Goal: Information Seeking & Learning: Learn about a topic

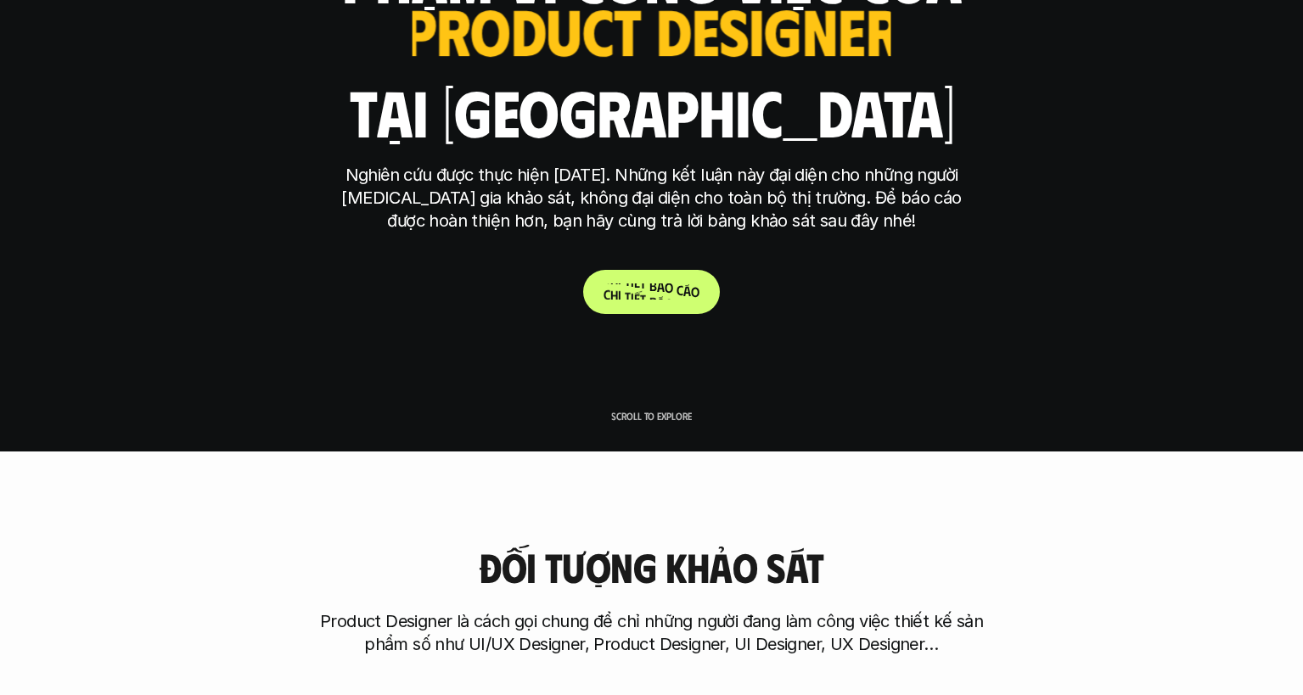
click at [654, 294] on p "C h i t i ế t b á o c á o" at bounding box center [652, 292] width 96 height 16
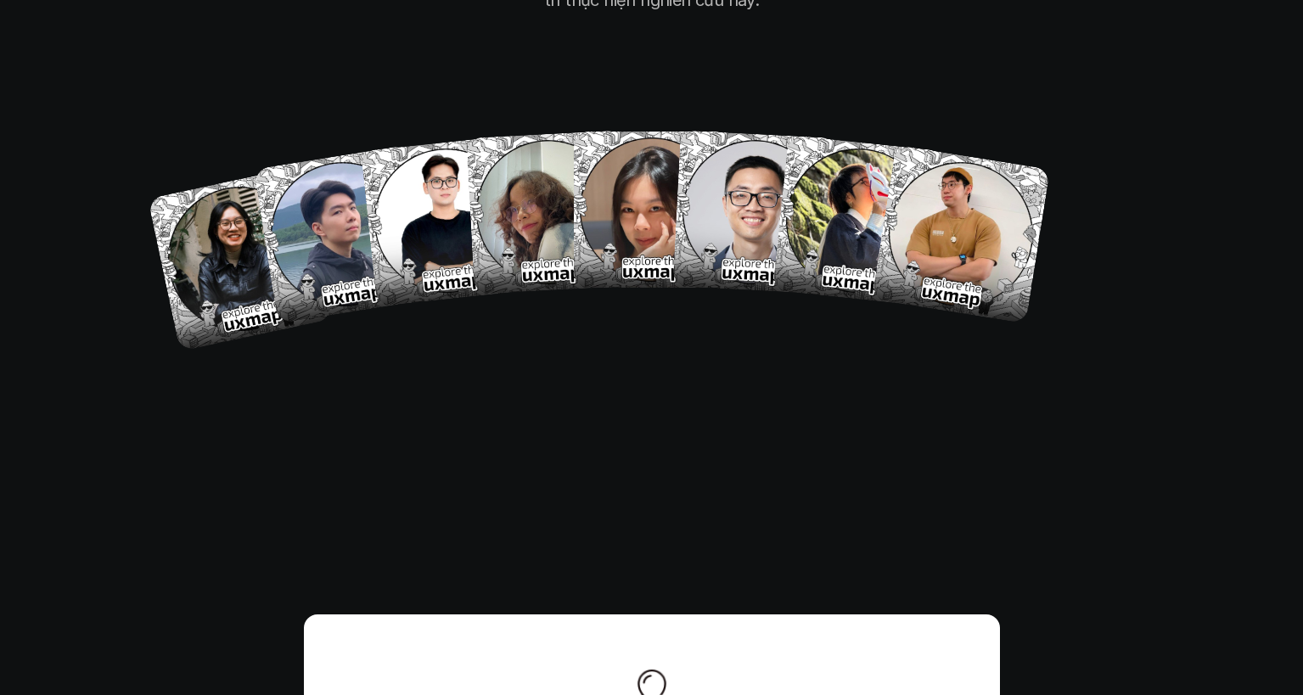
scroll to position [9910, 0]
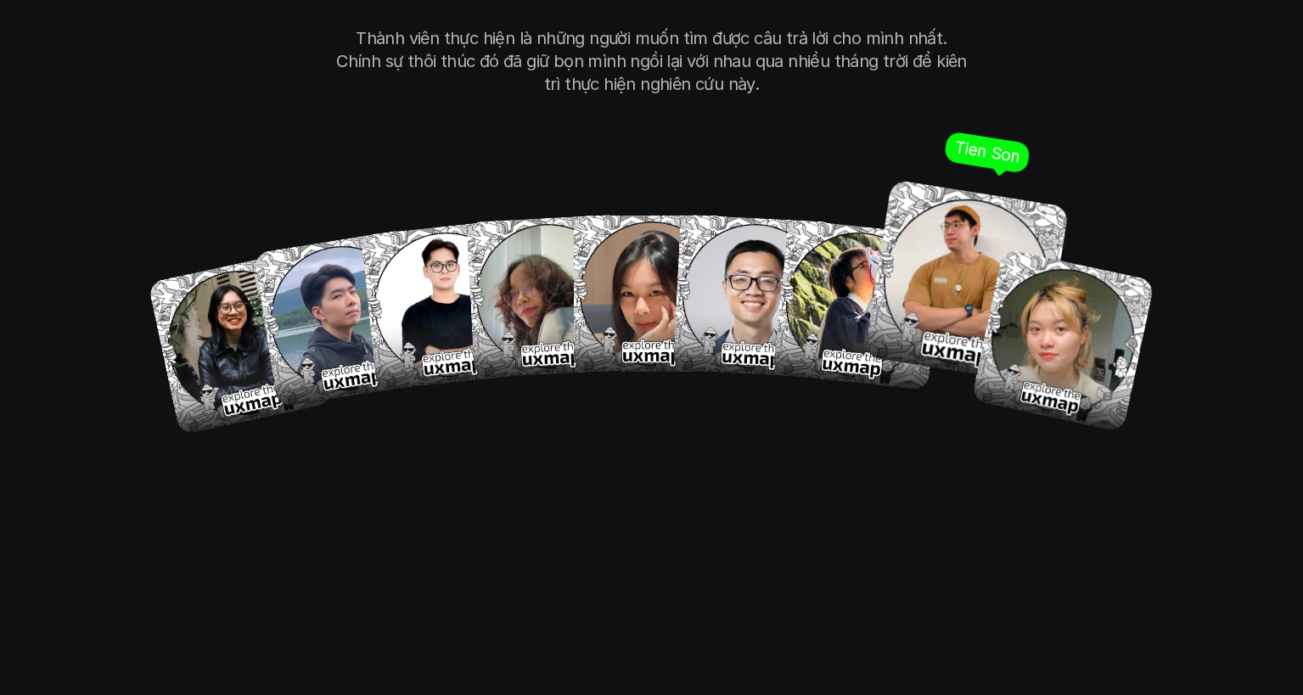
click at [945, 243] on img at bounding box center [965, 282] width 205 height 205
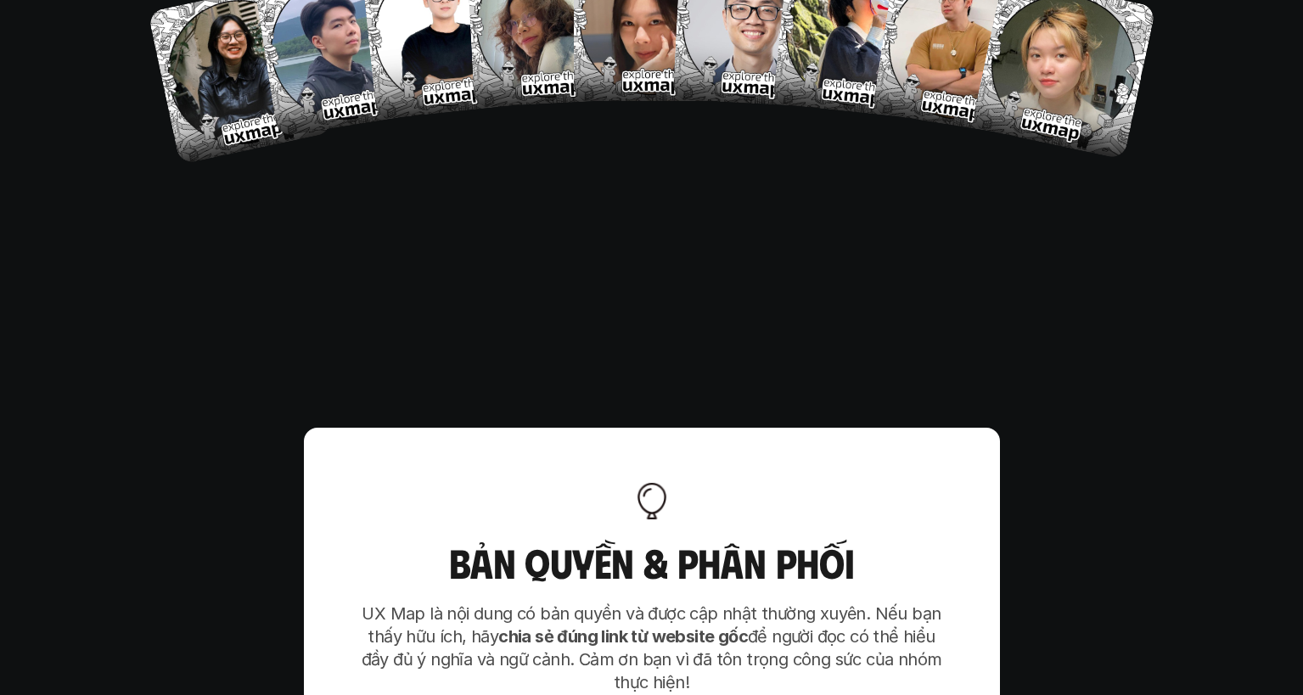
scroll to position [10570, 0]
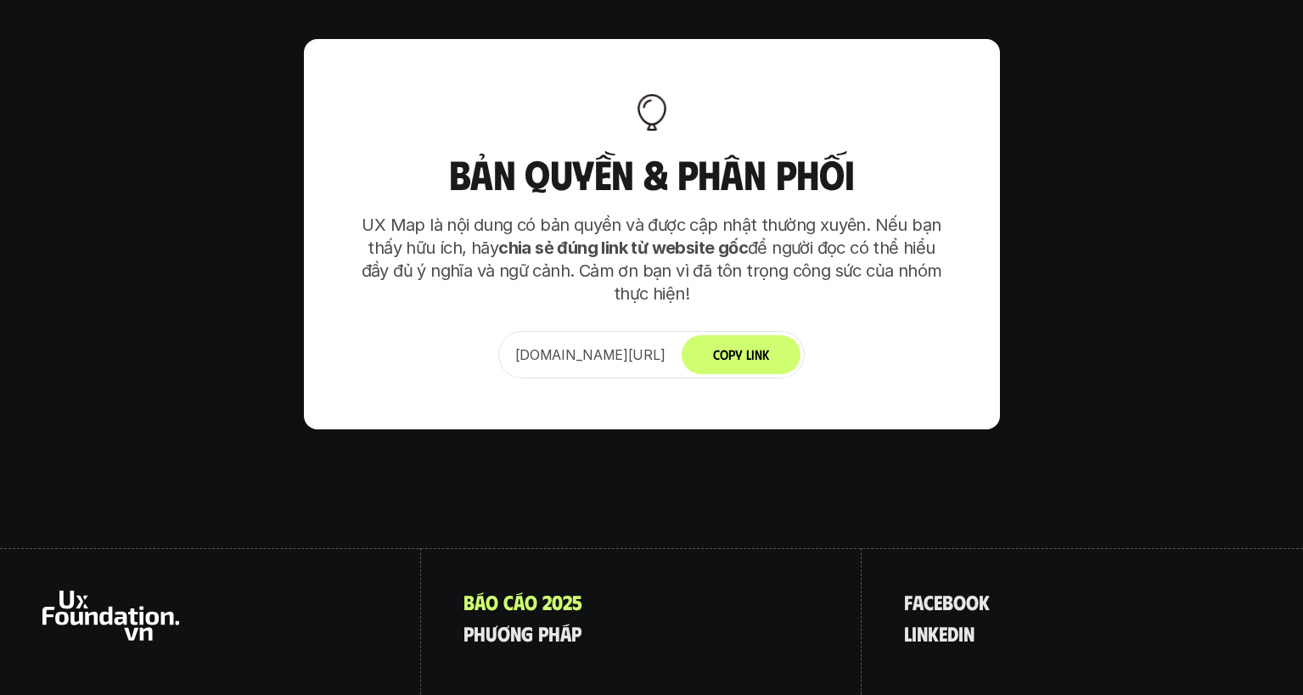
click at [570, 214] on p "UX Map là nội dung có bản quyền và được cập nhật thường xuyên. Nếu bạn thấy hữu…" at bounding box center [652, 260] width 594 height 92
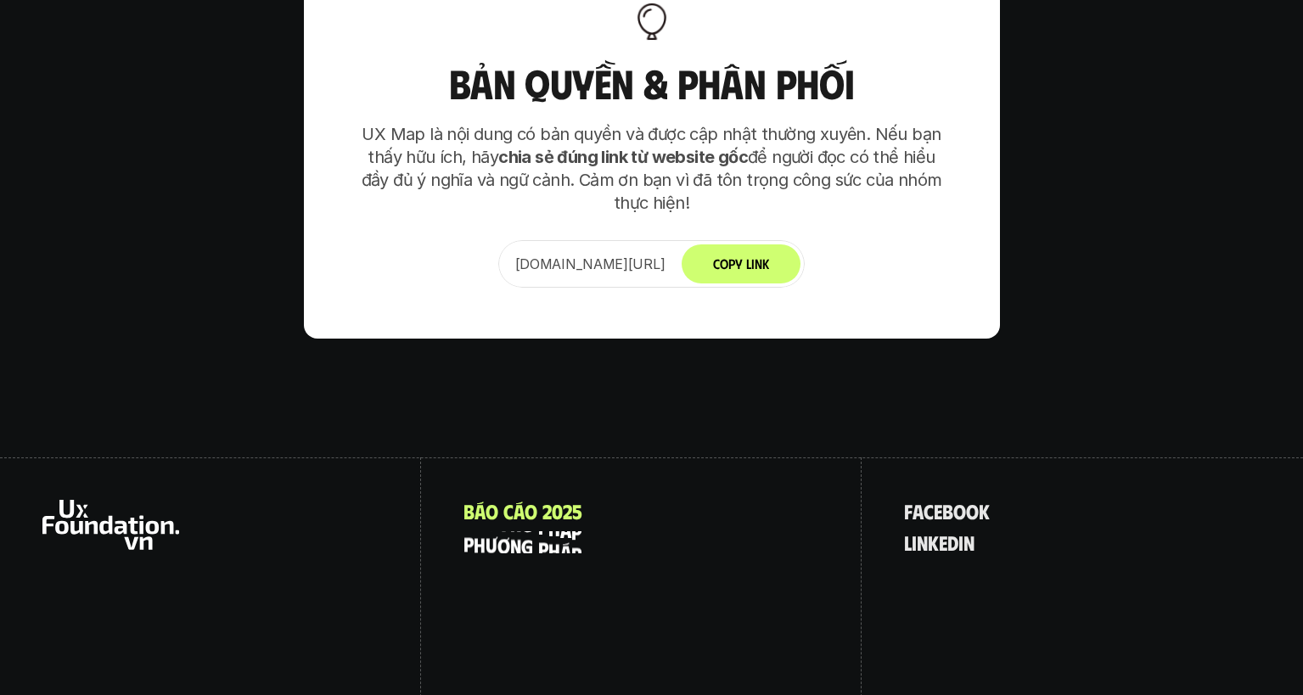
click at [540, 515] on span "p" at bounding box center [543, 526] width 10 height 22
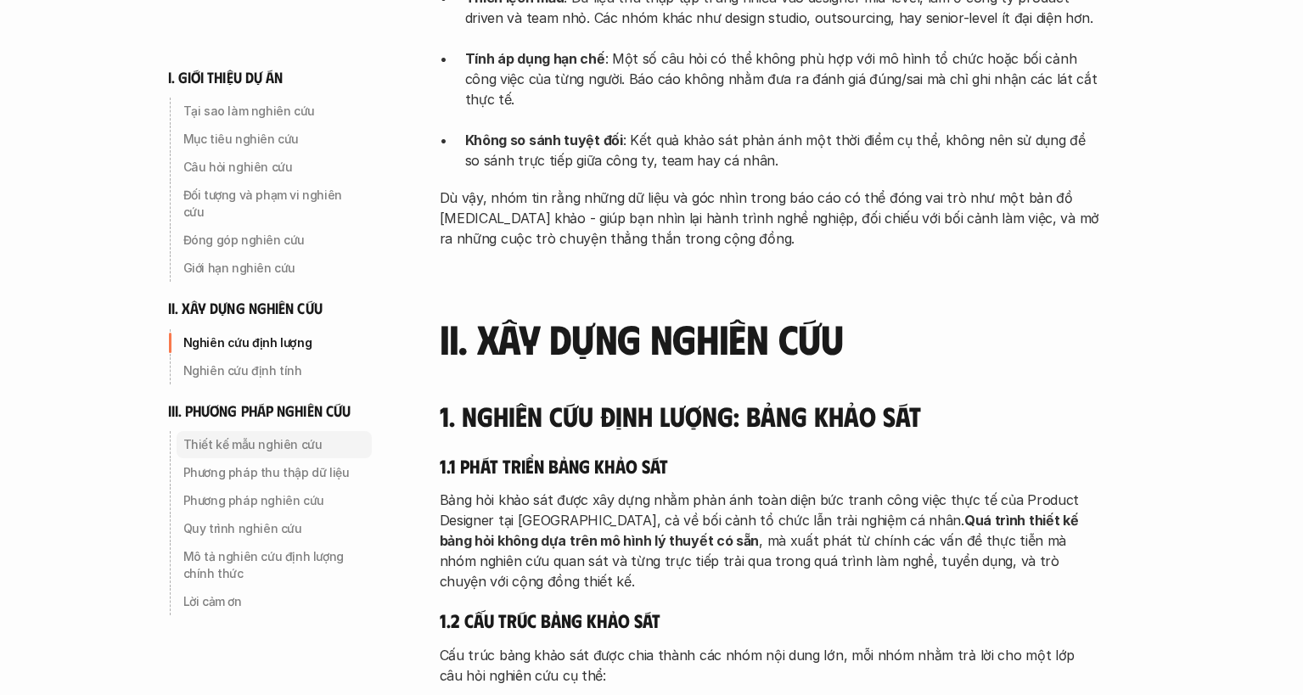
click at [267, 436] on p "Thiết kế mẫu nghiên cứu" at bounding box center [274, 444] width 182 height 17
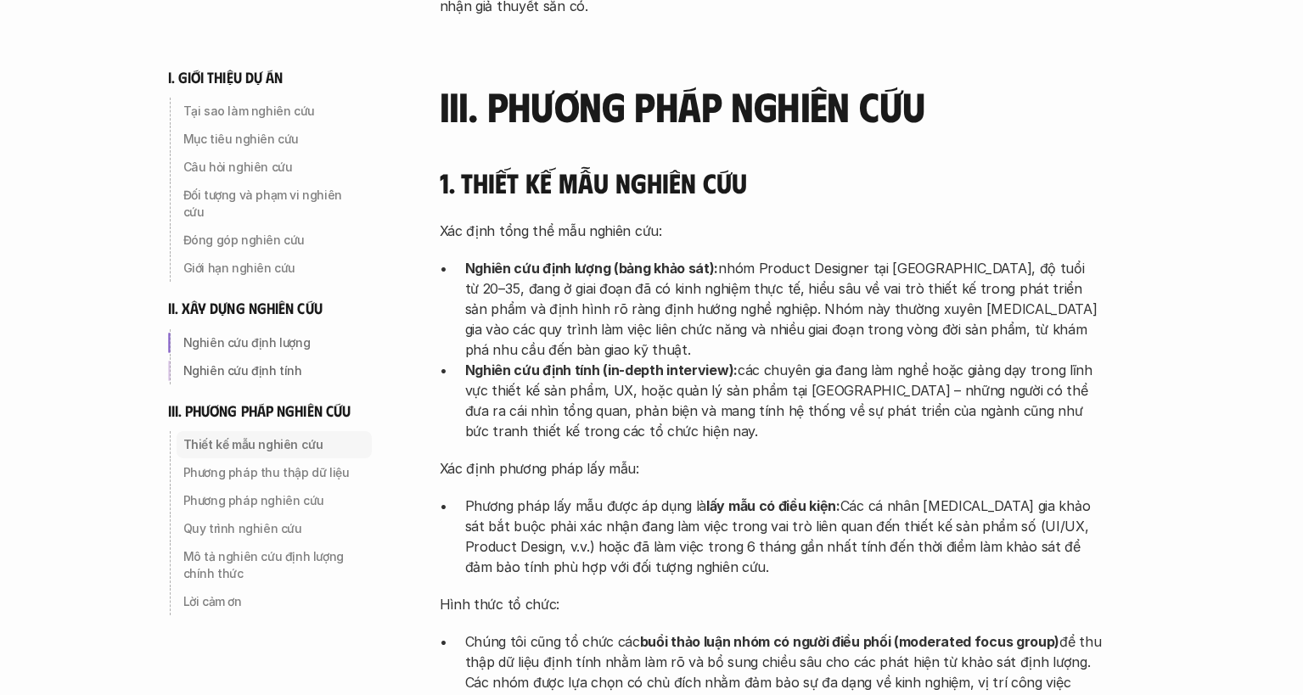
scroll to position [3802, 0]
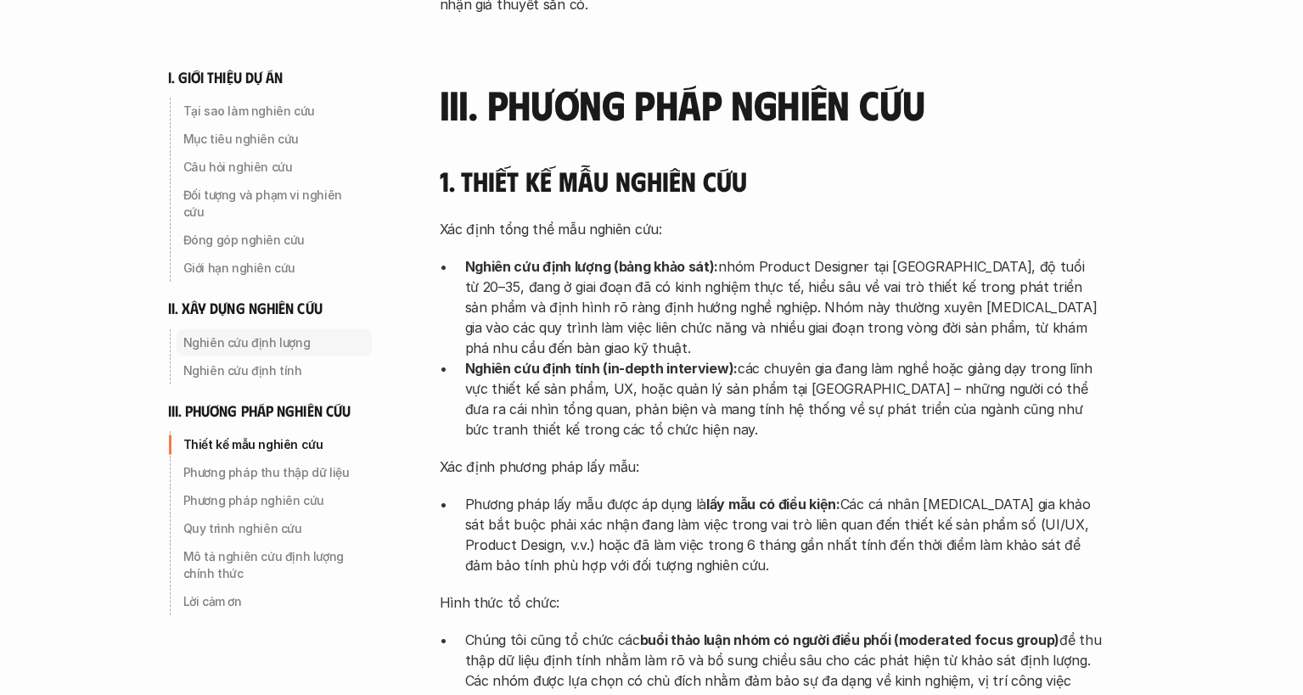
click at [238, 334] on p "Nghiên cứu định lượng" at bounding box center [274, 342] width 182 height 17
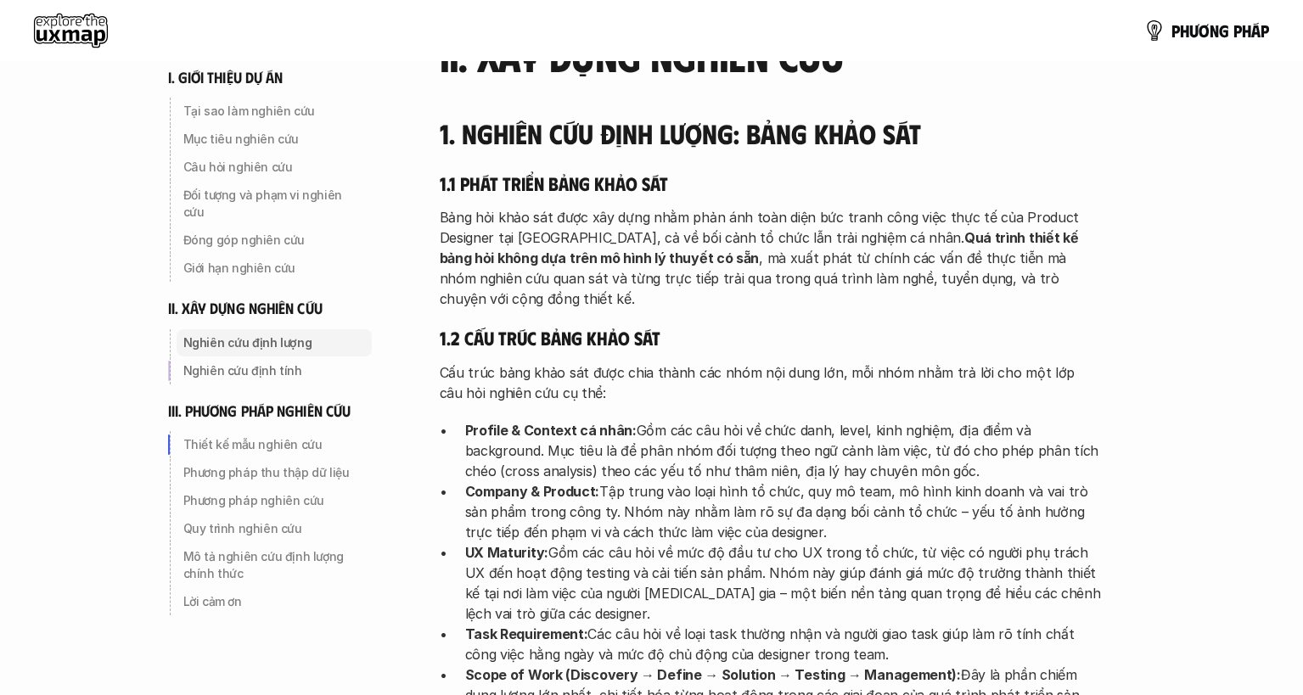
scroll to position [2250, 0]
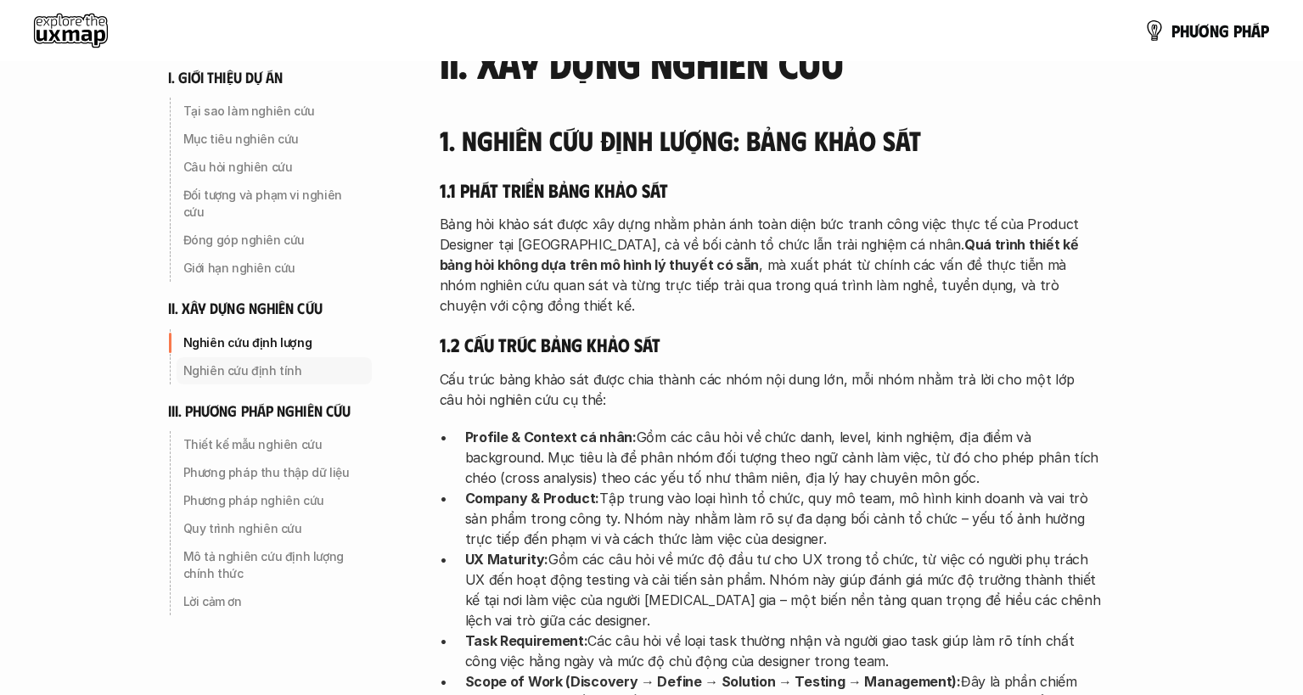
click at [256, 362] on p "Nghiên cứu định tính" at bounding box center [274, 370] width 182 height 17
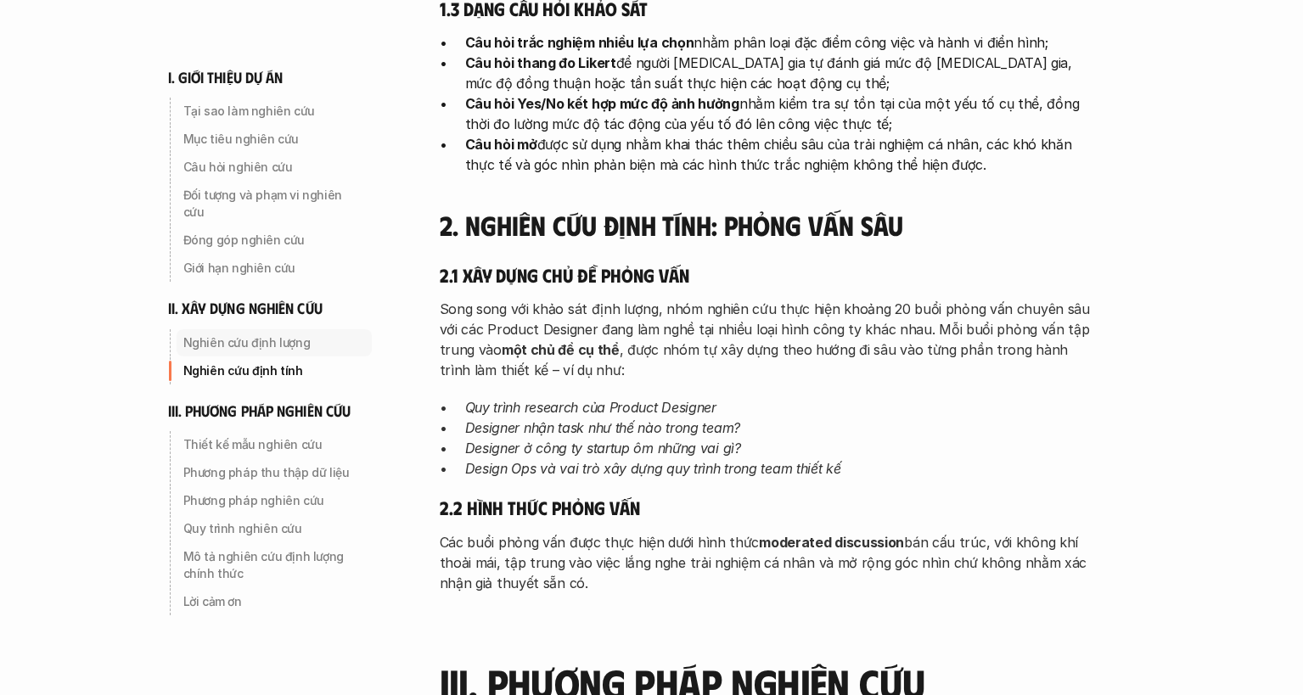
click at [255, 334] on p "Nghiên cứu định lượng" at bounding box center [274, 342] width 182 height 17
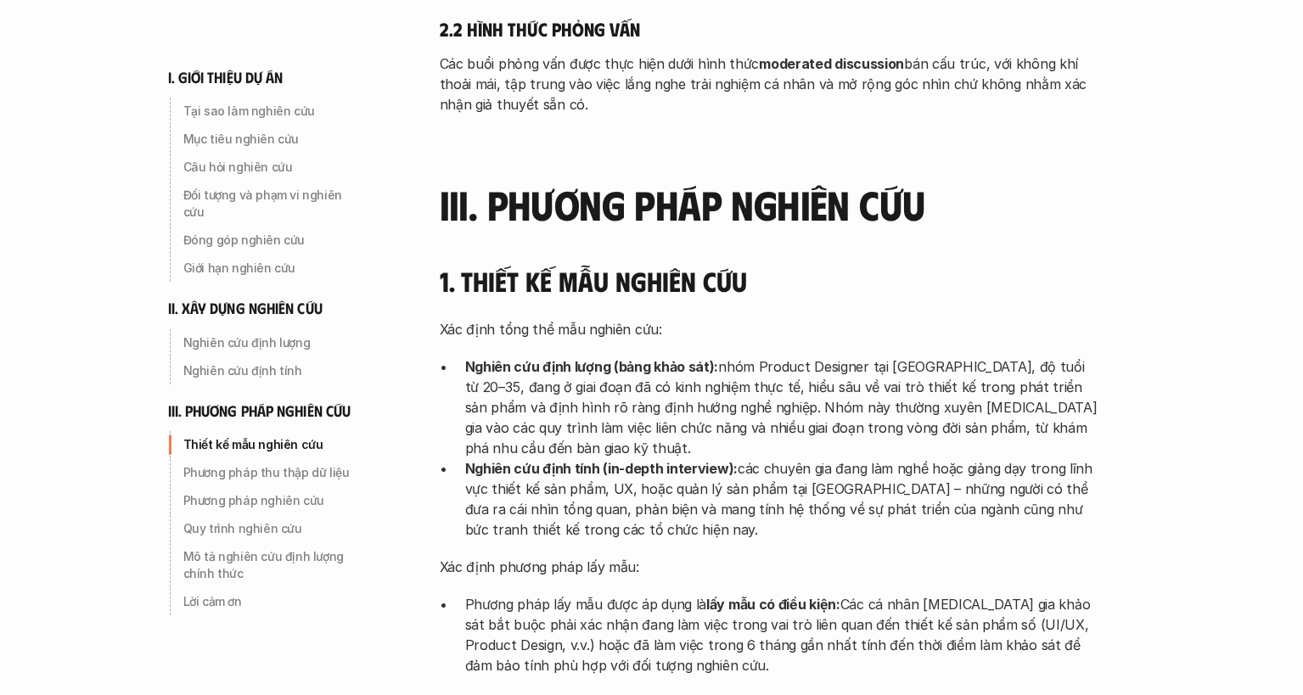
scroll to position [3701, 0]
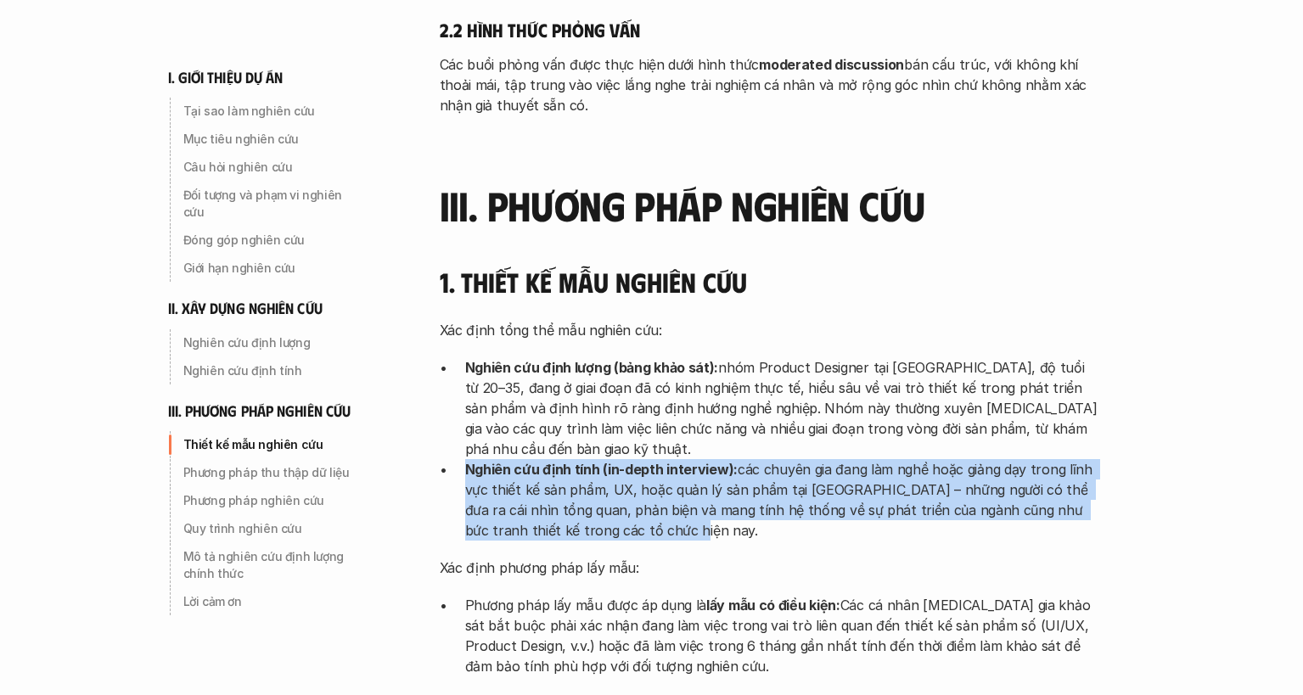
drag, startPoint x: 458, startPoint y: 359, endPoint x: 610, endPoint y: 440, distance: 171.3
click at [605, 441] on div "Xác định tổng thể mẫu nghiên cứu: Nghiên cứu định lượng (bảng khảo sát): nhóm P…" at bounding box center [771, 566] width 662 height 492
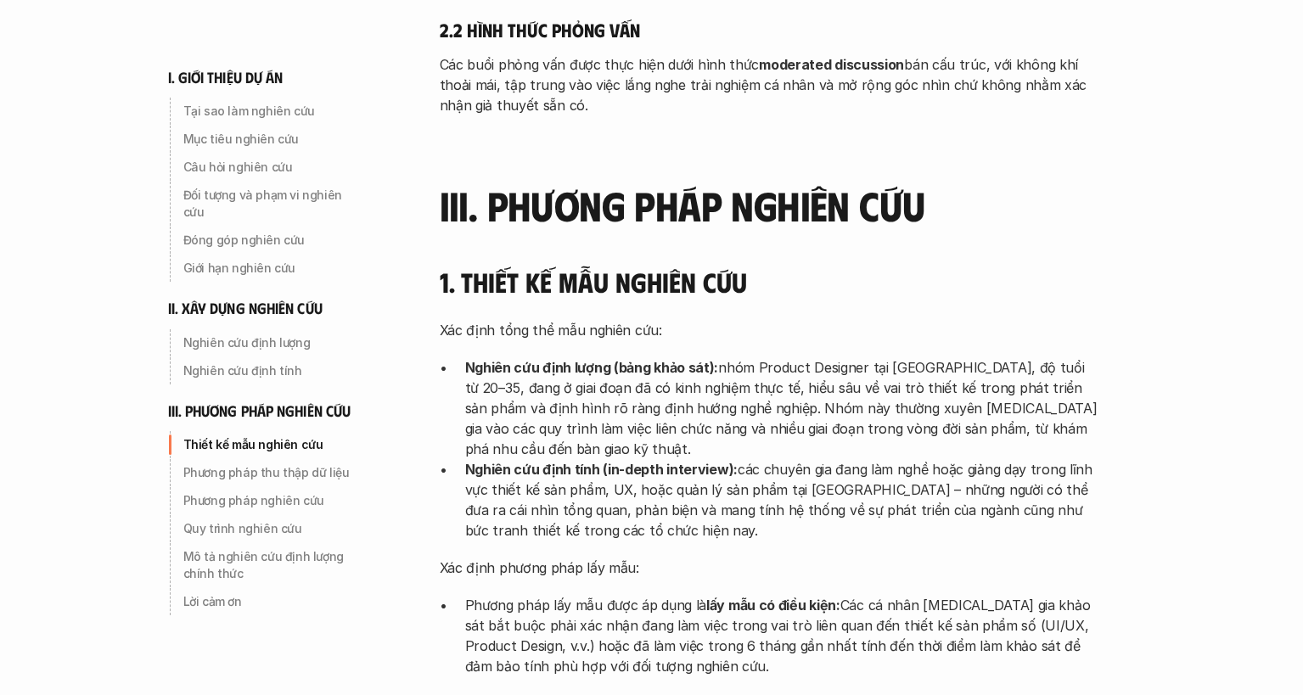
click at [610, 439] on div "Xác định tổng thể mẫu nghiên cứu: Nghiên cứu định lượng (bảng khảo sát): nhóm P…" at bounding box center [771, 566] width 662 height 492
click at [634, 459] on p "Nghiên cứu định tính (in-depth interview): các chuyên gia đang làm nghề hoặc gi…" at bounding box center [783, 499] width 637 height 81
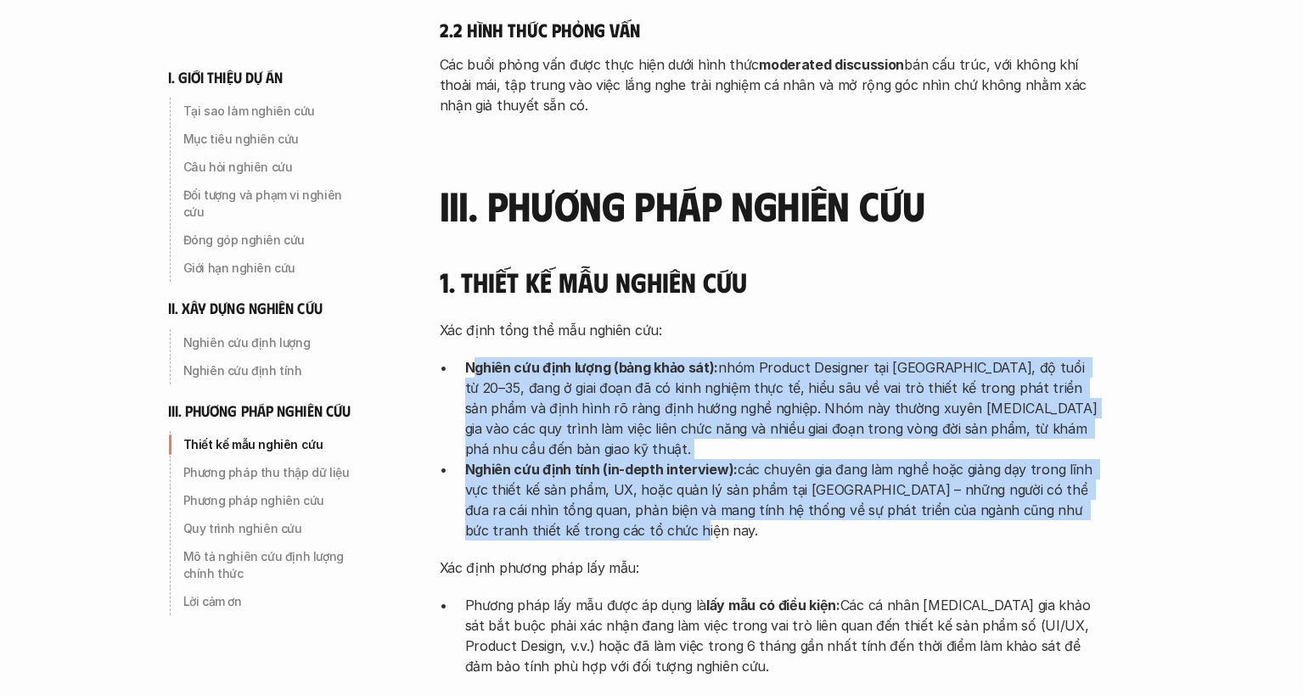
drag, startPoint x: 644, startPoint y: 428, endPoint x: 463, endPoint y: 339, distance: 202.4
click at [469, 357] on ul "Nghiên cứu định lượng (bảng khảo sát): nhóm Product Designer tại [GEOGRAPHIC_DA…" at bounding box center [771, 448] width 662 height 183
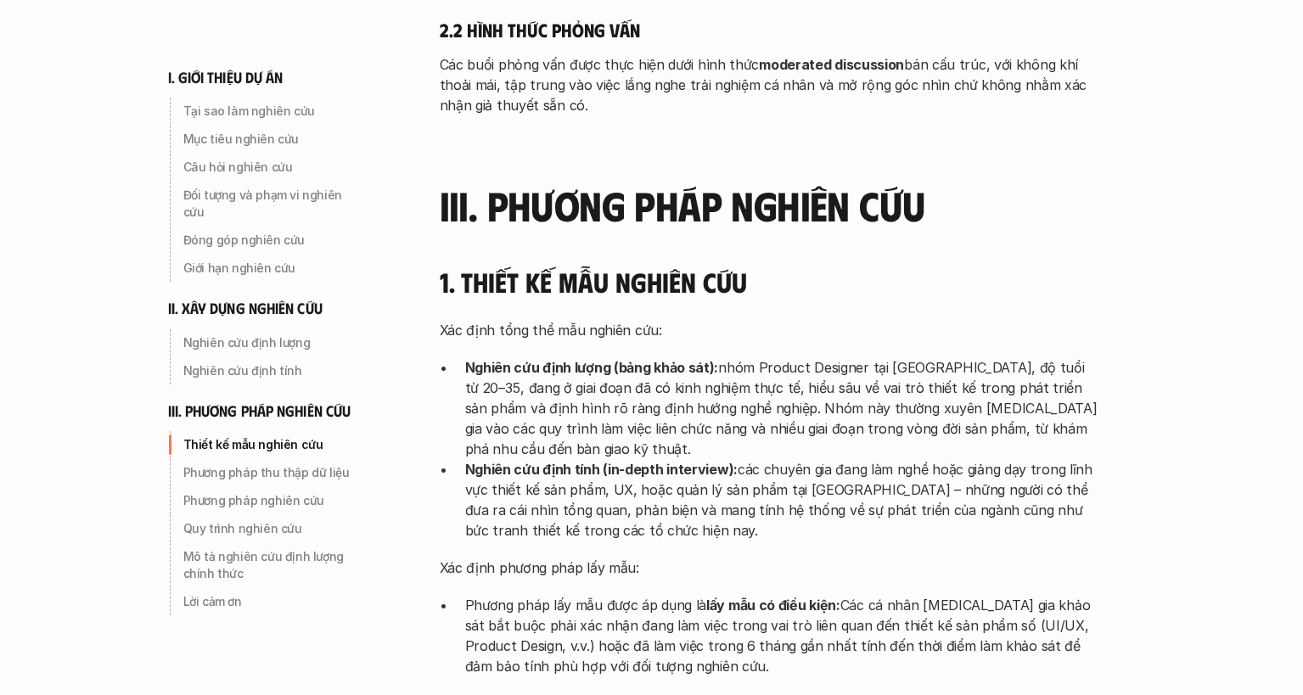
click at [498, 459] on p "Nghiên cứu định tính (in-depth interview): các chuyên gia đang làm nghề hoặc gi…" at bounding box center [783, 499] width 637 height 81
click at [553, 450] on div "Xác định tổng thể mẫu nghiên cứu: Nghiên cứu định lượng (bảng khảo sát): nhóm P…" at bounding box center [771, 566] width 662 height 492
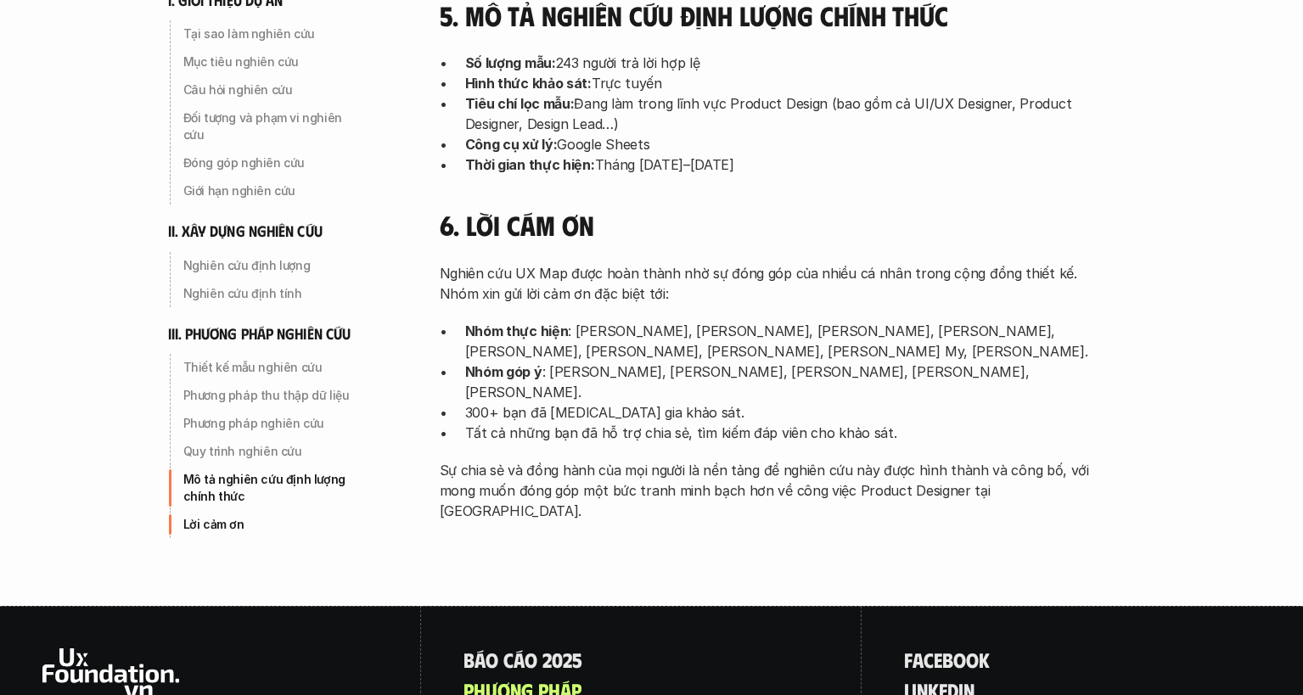
scroll to position [5503, 0]
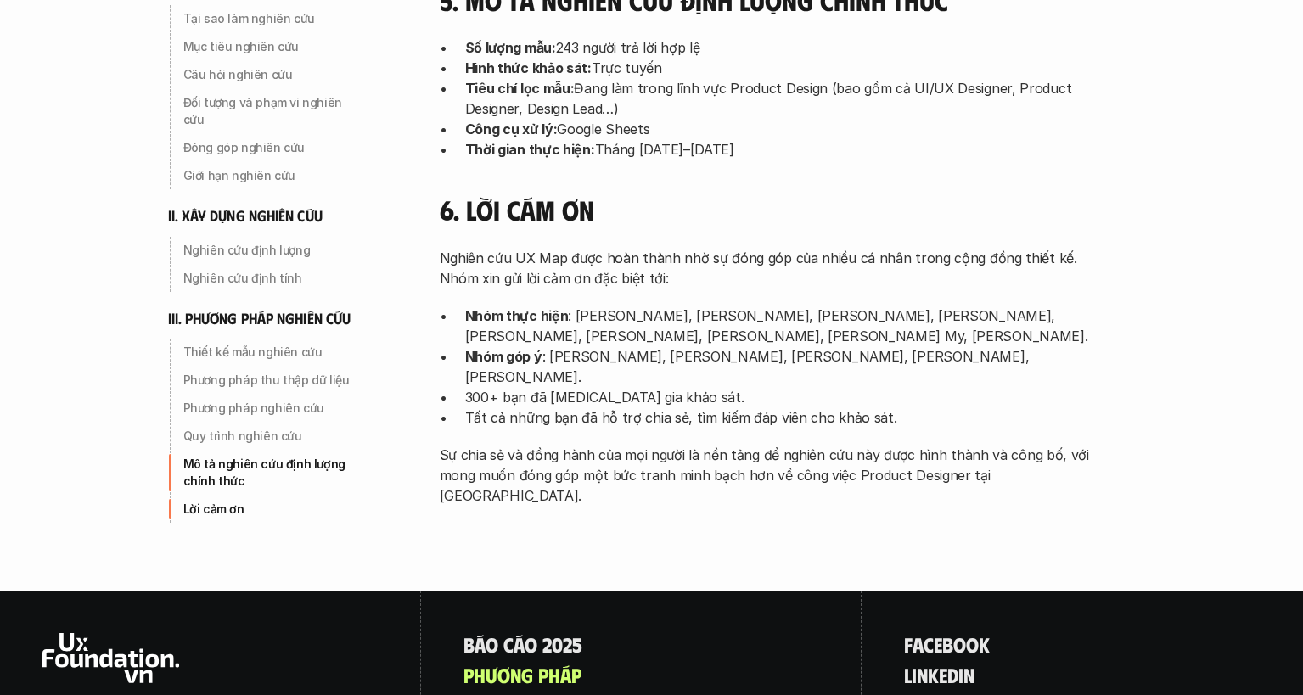
click at [1081, 445] on p "Sự chia sẻ và đồng hành của mọi người là nền tảng để nghiên cứu này được hình t…" at bounding box center [771, 475] width 662 height 61
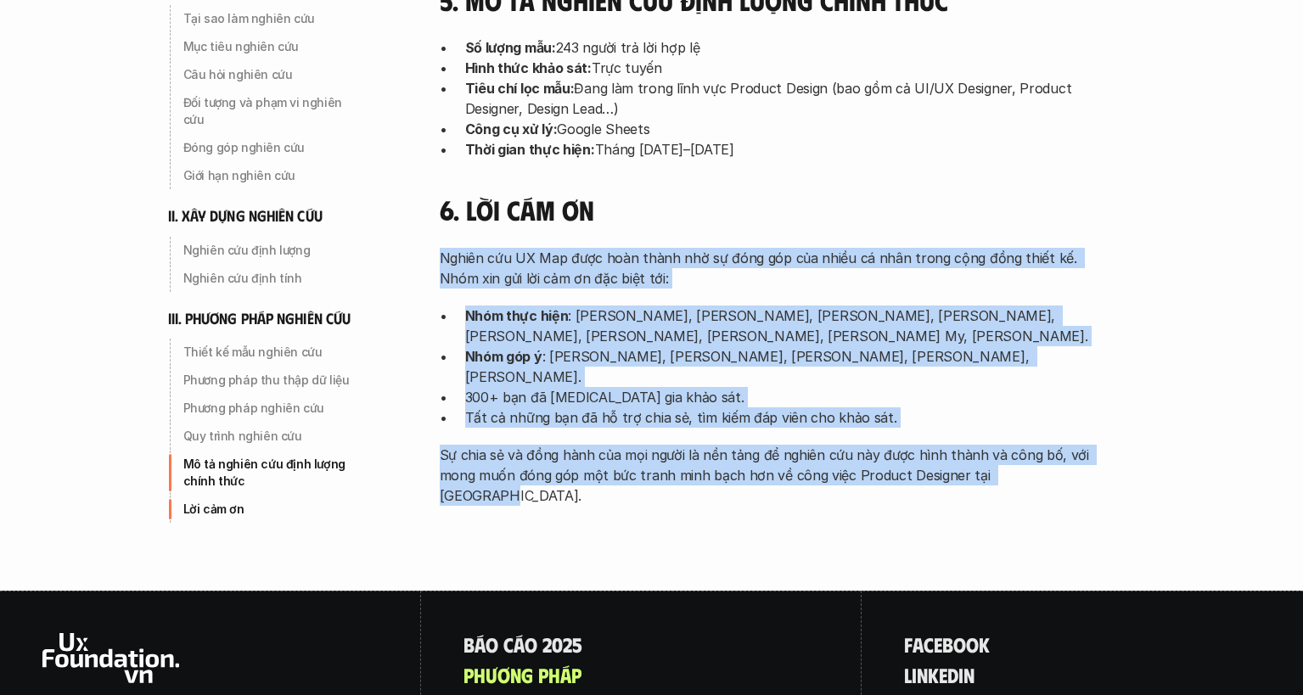
drag, startPoint x: 1076, startPoint y: 316, endPoint x: 430, endPoint y: 85, distance: 686.8
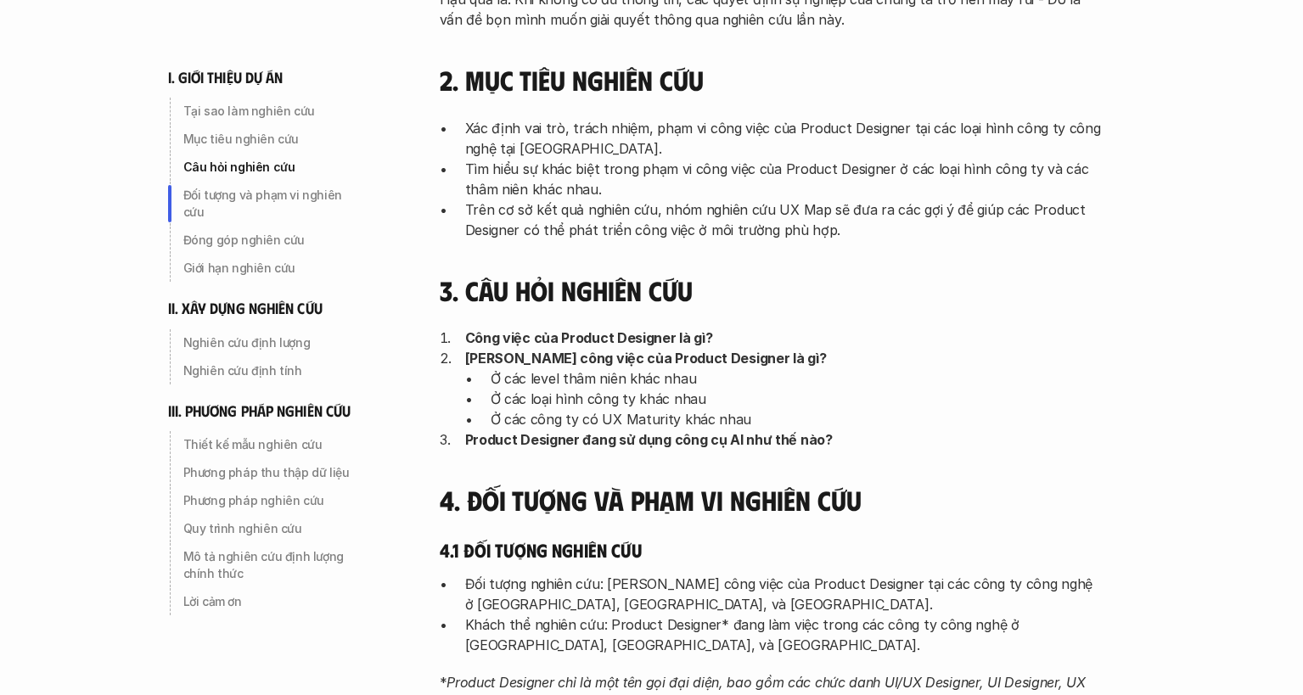
scroll to position [865, 0]
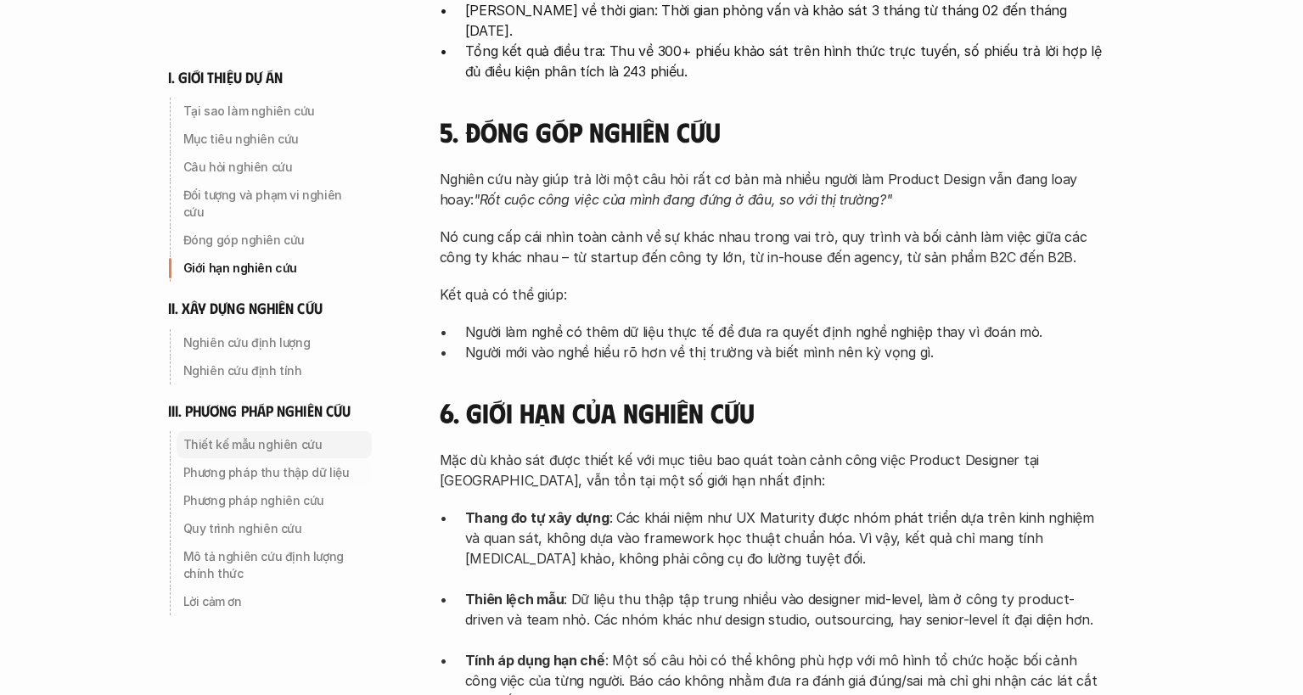
click at [254, 436] on p "Thiết kế mẫu nghiên cứu" at bounding box center [274, 444] width 182 height 17
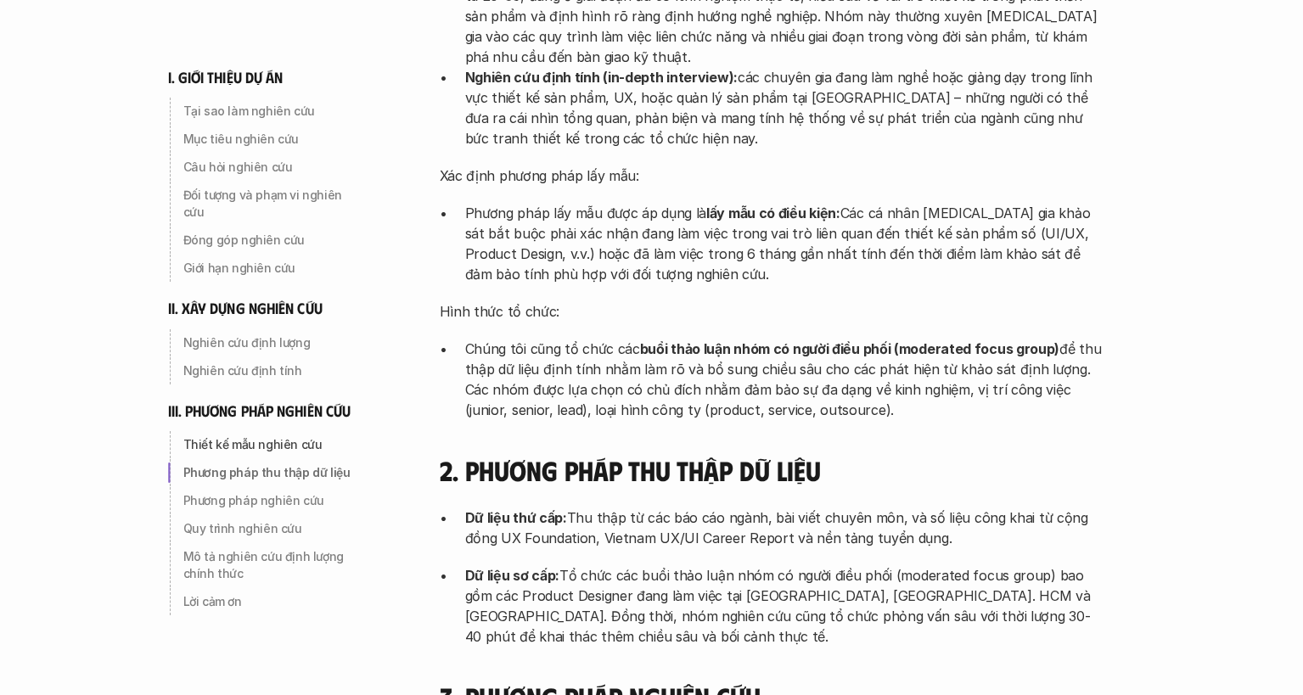
scroll to position [4109, 0]
